Goal: Information Seeking & Learning: Learn about a topic

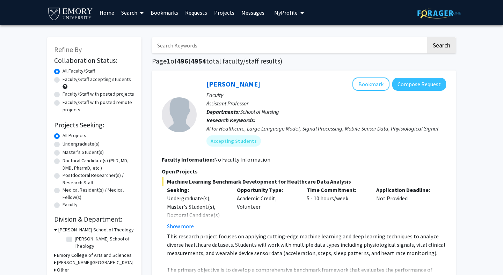
click at [89, 81] on label "Faculty/Staff accepting students" at bounding box center [96, 79] width 68 height 7
click at [67, 80] on input "Faculty/Staff accepting students" at bounding box center [64, 78] width 5 height 5
radio input "true"
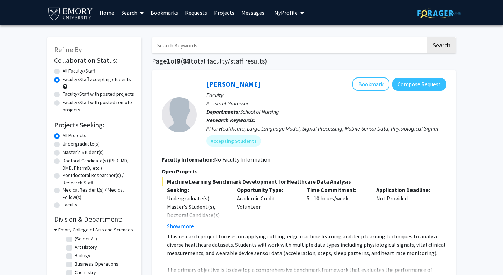
click at [80, 144] on label "Undergraduate(s)" at bounding box center [80, 143] width 37 height 7
click at [67, 144] on input "Undergraduate(s)" at bounding box center [64, 142] width 5 height 5
radio input "true"
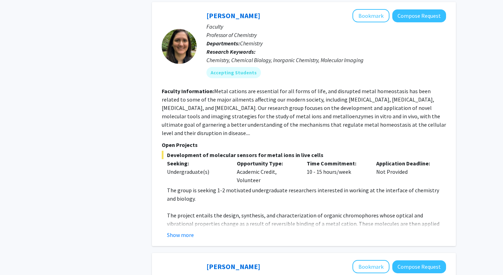
scroll to position [416, 0]
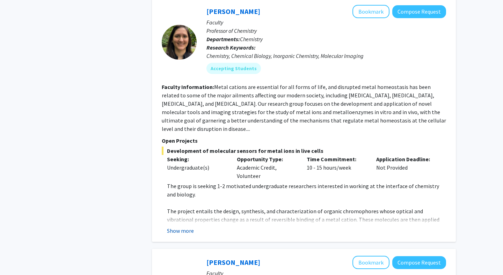
click at [184, 227] on button "Show more" at bounding box center [180, 231] width 27 height 8
